Goal: Information Seeking & Learning: Learn about a topic

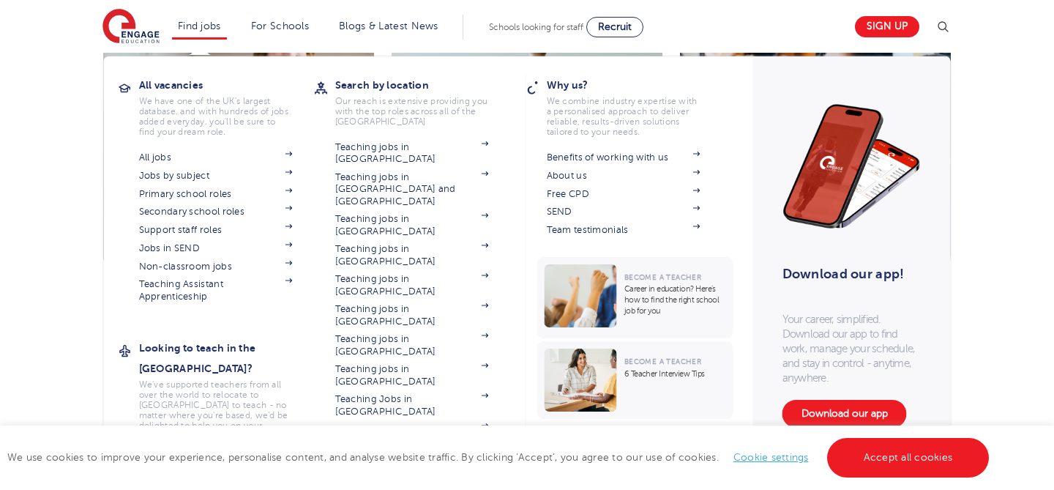
scroll to position [561, 0]
click at [437, 423] on link "Teaching jobs in [GEOGRAPHIC_DATA]" at bounding box center [412, 435] width 154 height 24
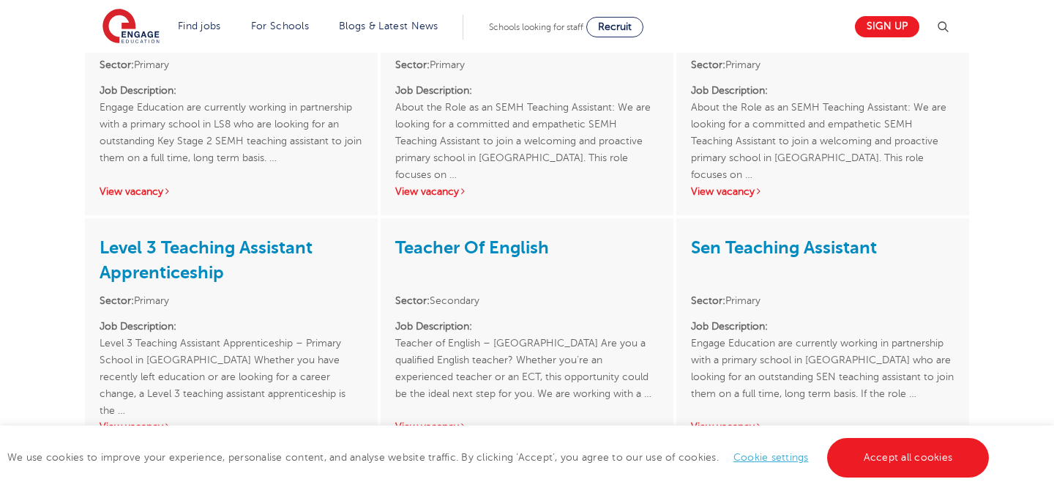
scroll to position [2588, 0]
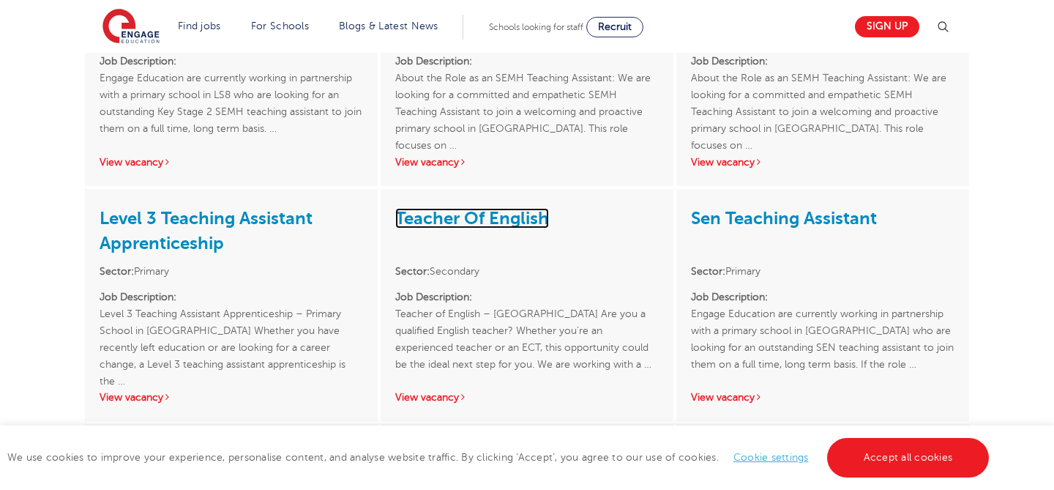
click at [485, 208] on link "Teacher Of English" at bounding box center [472, 218] width 154 height 20
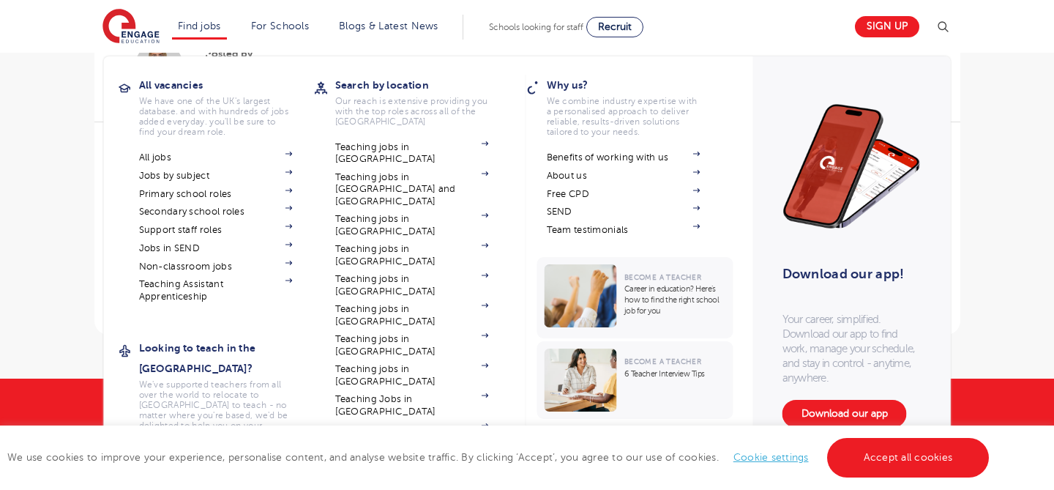
scroll to position [976, 0]
